Goal: Check status

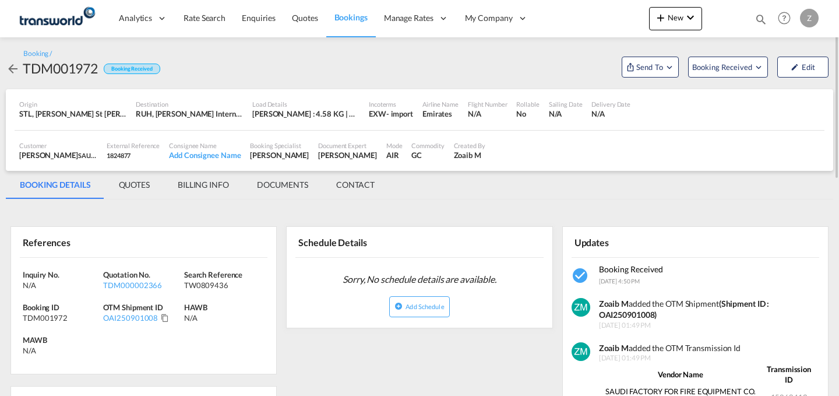
click at [753, 22] on div "Bookings Quotes Enquiries Help Resources Product Release Z My Profile Logout" at bounding box center [784, 18] width 74 height 36
click at [762, 19] on md-icon "icon-magnify" at bounding box center [760, 19] width 13 height 13
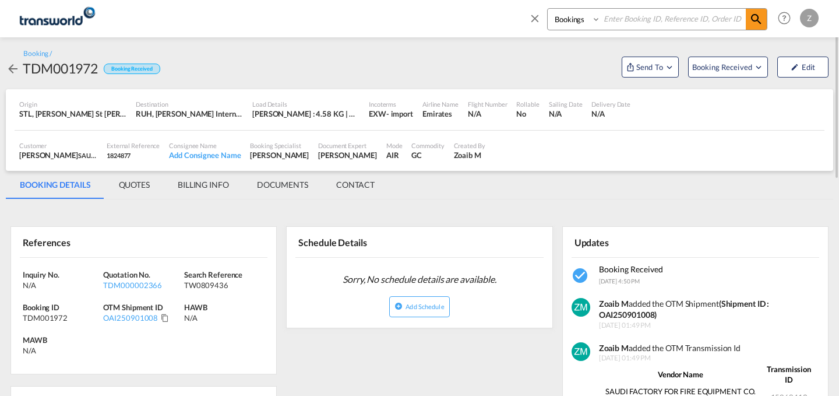
click at [589, 22] on select "Bookings Quotes Enquiries" at bounding box center [575, 19] width 55 height 21
select select "Quotes"
click at [548, 9] on select "Bookings Quotes Enquiries" at bounding box center [575, 19] width 55 height 21
click at [634, 19] on input at bounding box center [673, 19] width 145 height 20
type input "t"
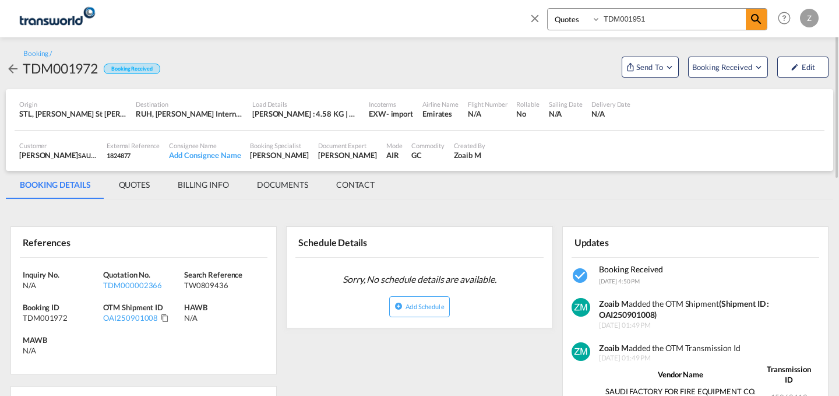
type input "TDM001951"
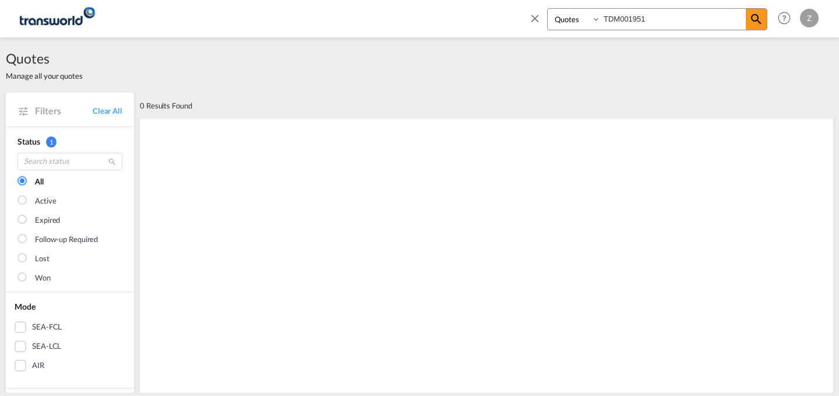
click at [581, 18] on select "Bookings Quotes Enquiries" at bounding box center [575, 19] width 55 height 21
select select "Shipments"
click at [548, 9] on select "Bookings Quotes Enquiries" at bounding box center [575, 19] width 55 height 21
click at [754, 22] on md-icon "icon-magnify" at bounding box center [756, 19] width 14 height 14
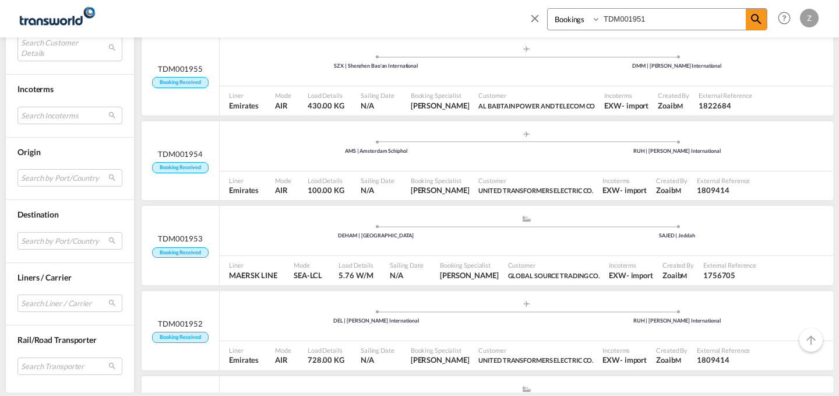
scroll to position [1964, 0]
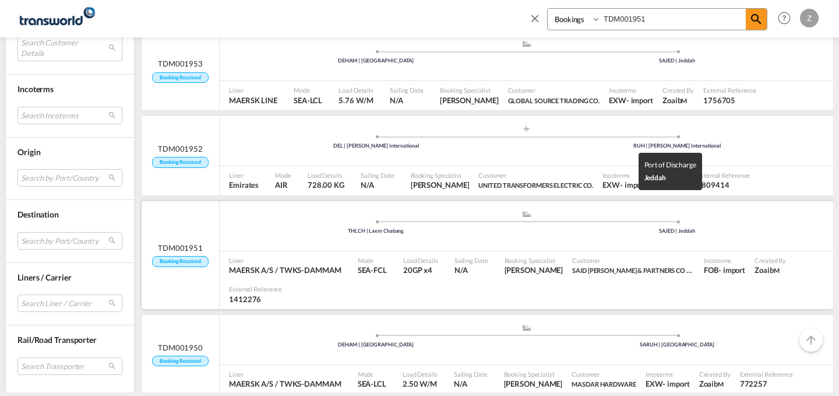
click at [629, 227] on div "SAJED | Jeddah" at bounding box center [677, 231] width 301 height 8
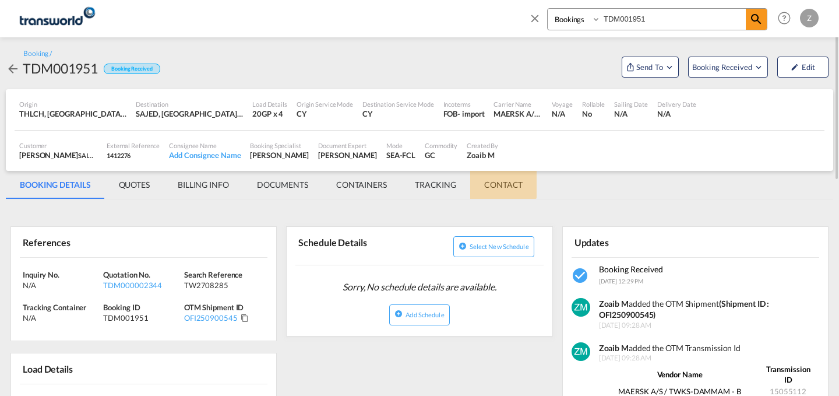
click at [500, 175] on md-tab-item "CONTACT" at bounding box center [503, 185] width 66 height 28
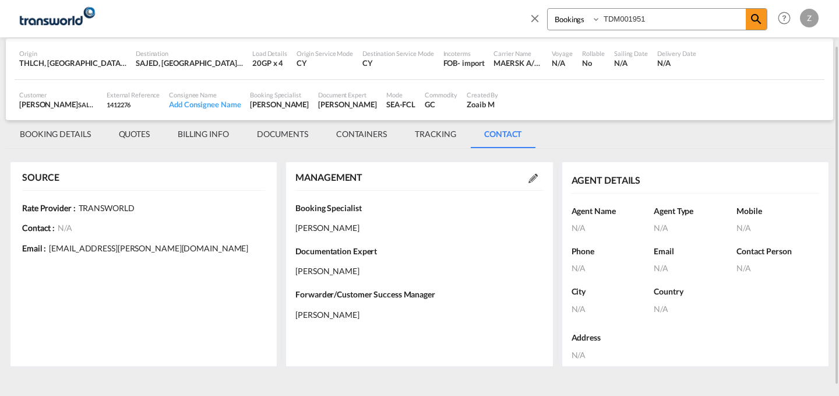
scroll to position [51, 0]
click at [654, 17] on input "TDM001951" at bounding box center [673, 19] width 145 height 20
type input "TDM001956"
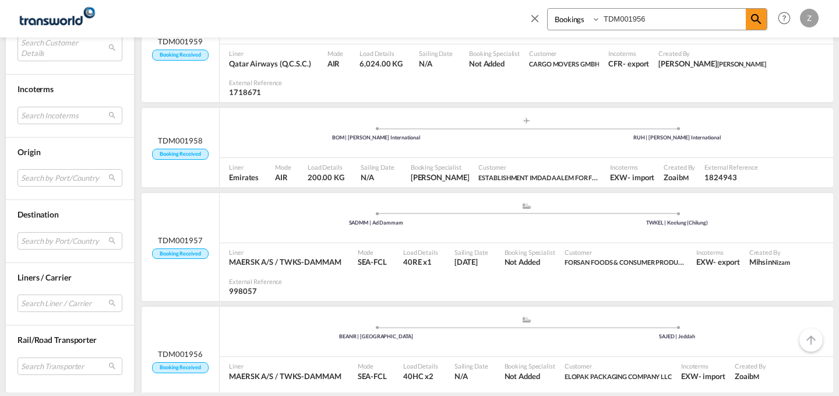
scroll to position [1442, 0]
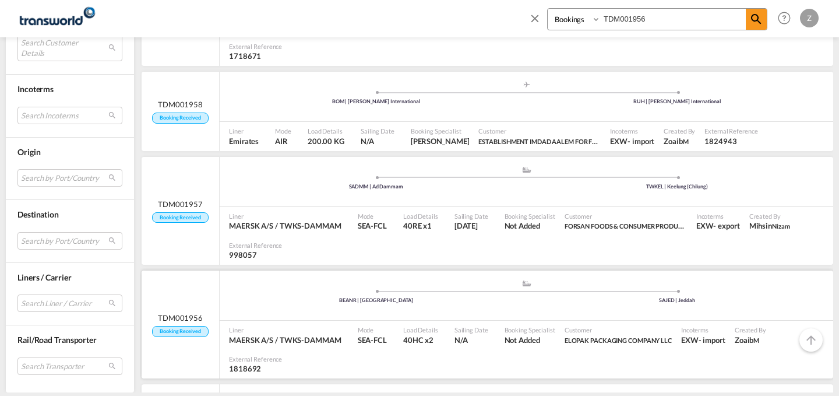
click at [195, 280] on div "TDM001956 Booking Received" at bounding box center [181, 324] width 78 height 108
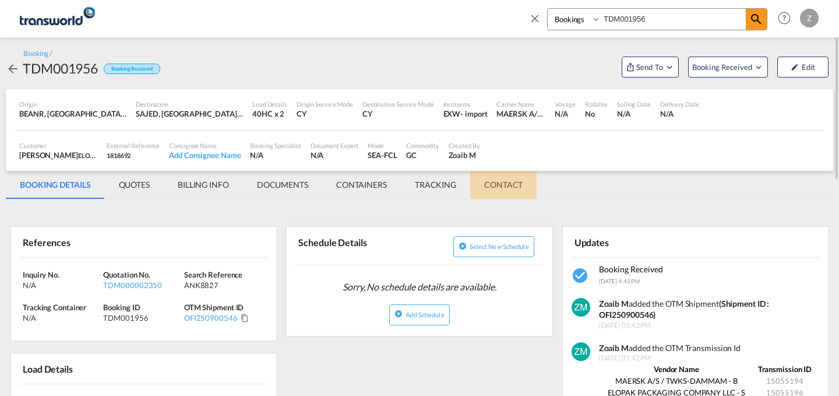
click at [489, 178] on md-tab-item "CONTACT" at bounding box center [503, 185] width 66 height 28
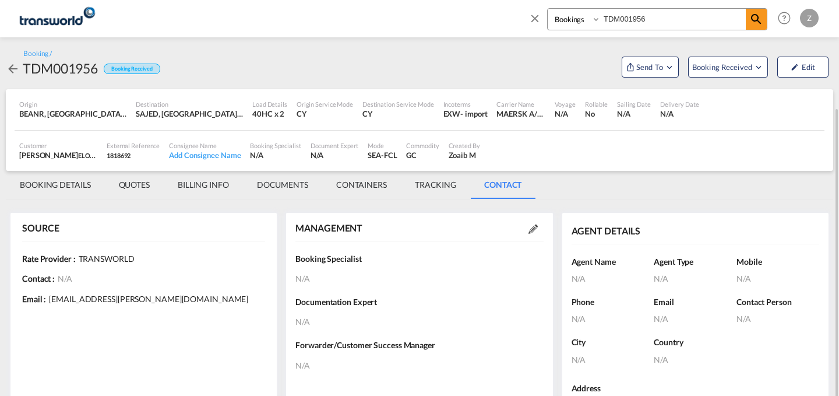
scroll to position [63, 0]
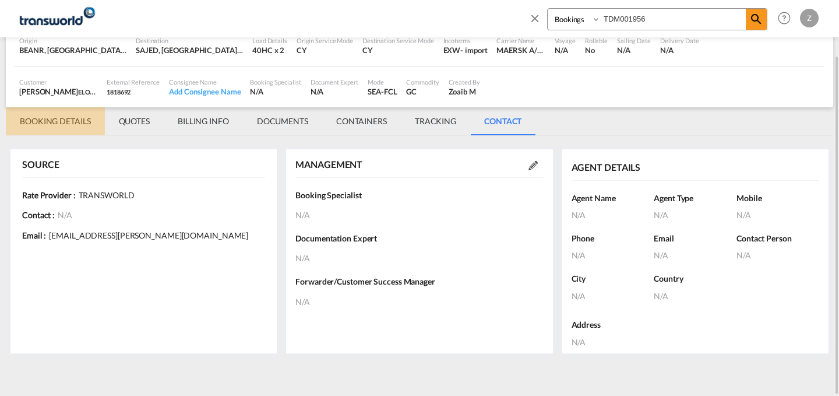
click at [59, 118] on md-tab-item "BOOKING DETAILS" at bounding box center [55, 121] width 99 height 28
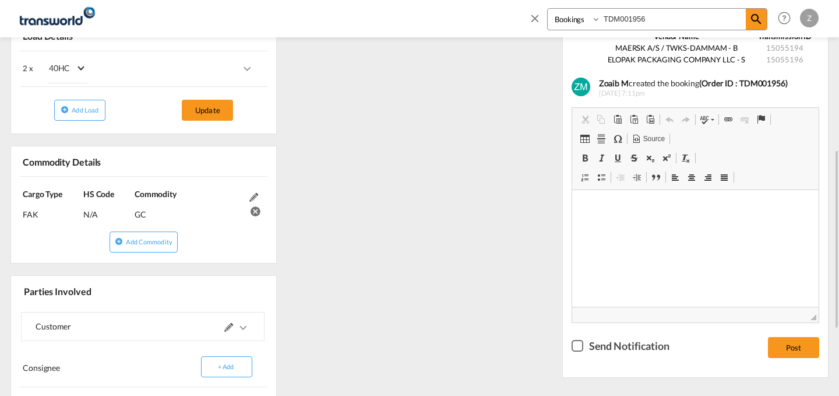
scroll to position [0, 0]
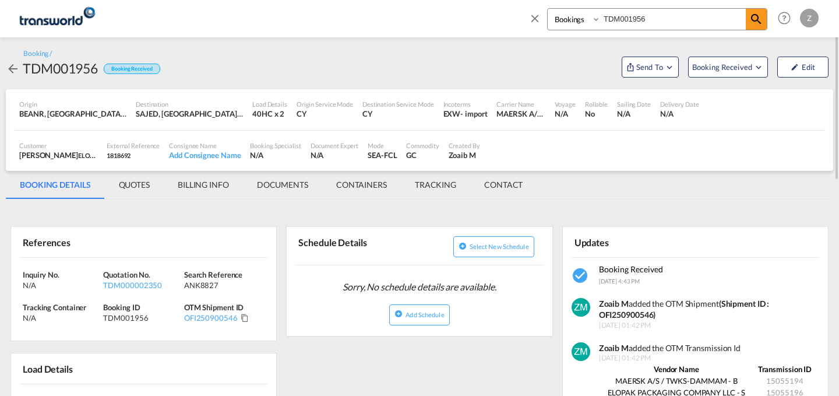
click at [492, 181] on md-tab-item "CONTACT" at bounding box center [503, 185] width 66 height 28
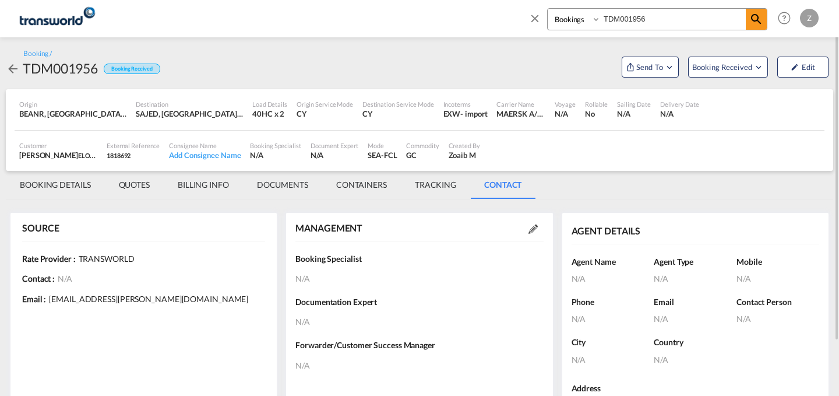
scroll to position [63, 0]
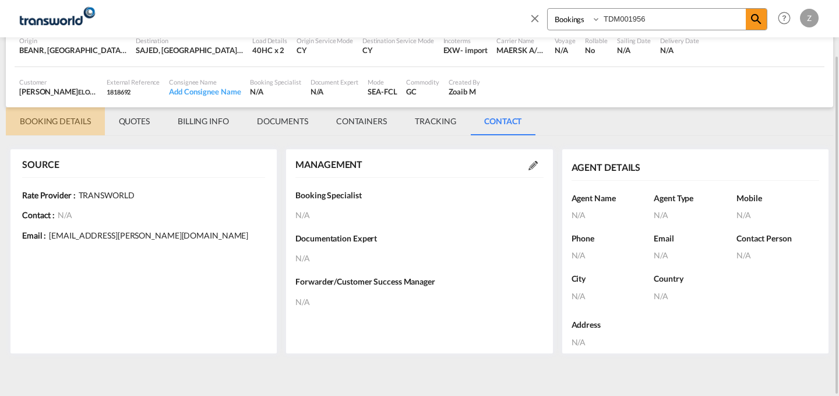
click at [63, 124] on md-tab-item "BOOKING DETAILS" at bounding box center [55, 121] width 99 height 28
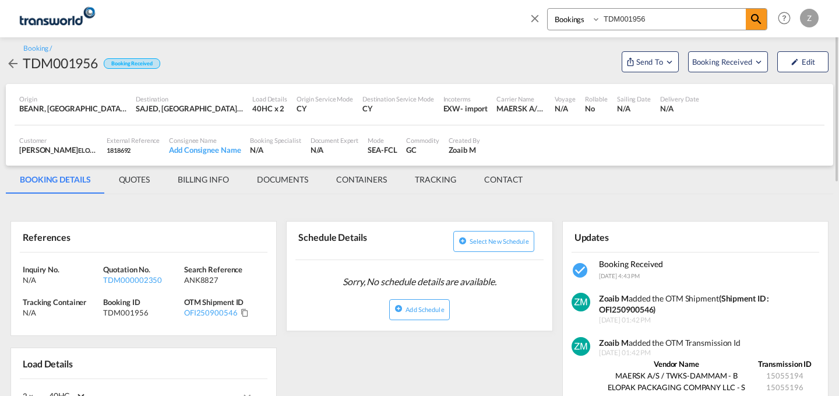
scroll to position [2, 0]
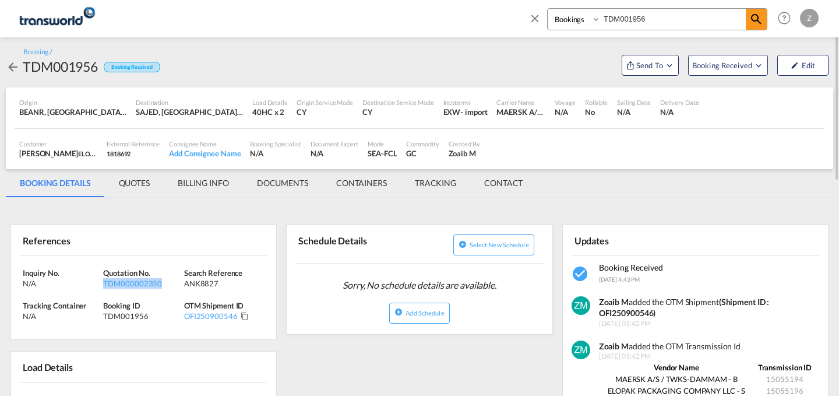
drag, startPoint x: 161, startPoint y: 283, endPoint x: 105, endPoint y: 291, distance: 57.1
click at [105, 291] on div "Inquiry No. N/A Quotation No. TDM000002350 Search Reference ANK8827 Tracking Co…" at bounding box center [143, 297] width 265 height 83
copy div "TDM000002350"
drag, startPoint x: 228, startPoint y: 278, endPoint x: 184, endPoint y: 285, distance: 44.2
click at [184, 285] on div "ANK8827" at bounding box center [222, 283] width 77 height 10
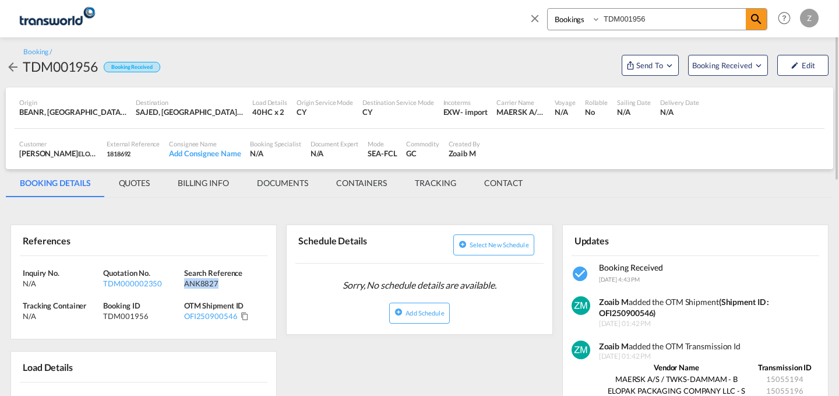
copy div "ANK8827"
